Goal: Transaction & Acquisition: Purchase product/service

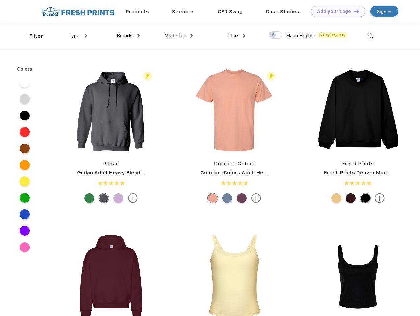
scroll to position [0, 0]
click at [335, 11] on link "Add your Logo Design Tool" at bounding box center [338, 12] width 54 height 12
click at [0, 0] on div "Design Tool" at bounding box center [0, 0] width 0 height 0
click at [354, 11] on link "Add your Logo Design Tool" at bounding box center [338, 12] width 54 height 12
click at [32, 36] on div "Filter" at bounding box center [36, 36] width 14 height 8
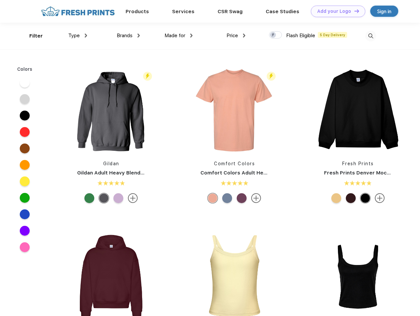
click at [78, 36] on span "Type" at bounding box center [74, 36] width 12 height 6
click at [128, 36] on span "Brands" at bounding box center [125, 36] width 16 height 6
click at [179, 36] on span "Made for" at bounding box center [174, 36] width 21 height 6
click at [236, 36] on span "Price" at bounding box center [232, 36] width 12 height 6
click at [276, 35] on div at bounding box center [275, 34] width 13 height 7
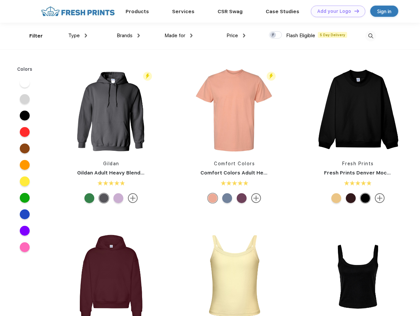
click at [273, 35] on input "checkbox" at bounding box center [271, 33] width 4 height 4
click at [370, 36] on img at bounding box center [370, 36] width 11 height 11
